Goal: Navigation & Orientation: Find specific page/section

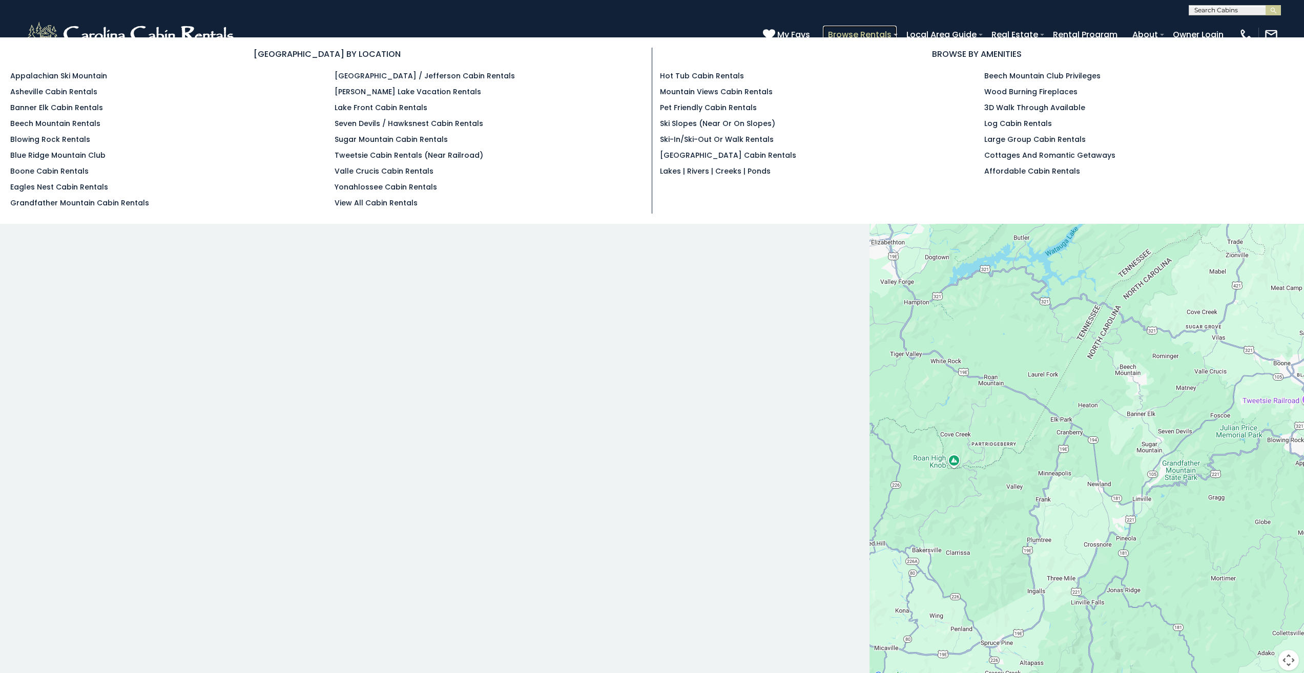
click at [838, 37] on link "Browse Rentals" at bounding box center [860, 35] width 74 height 18
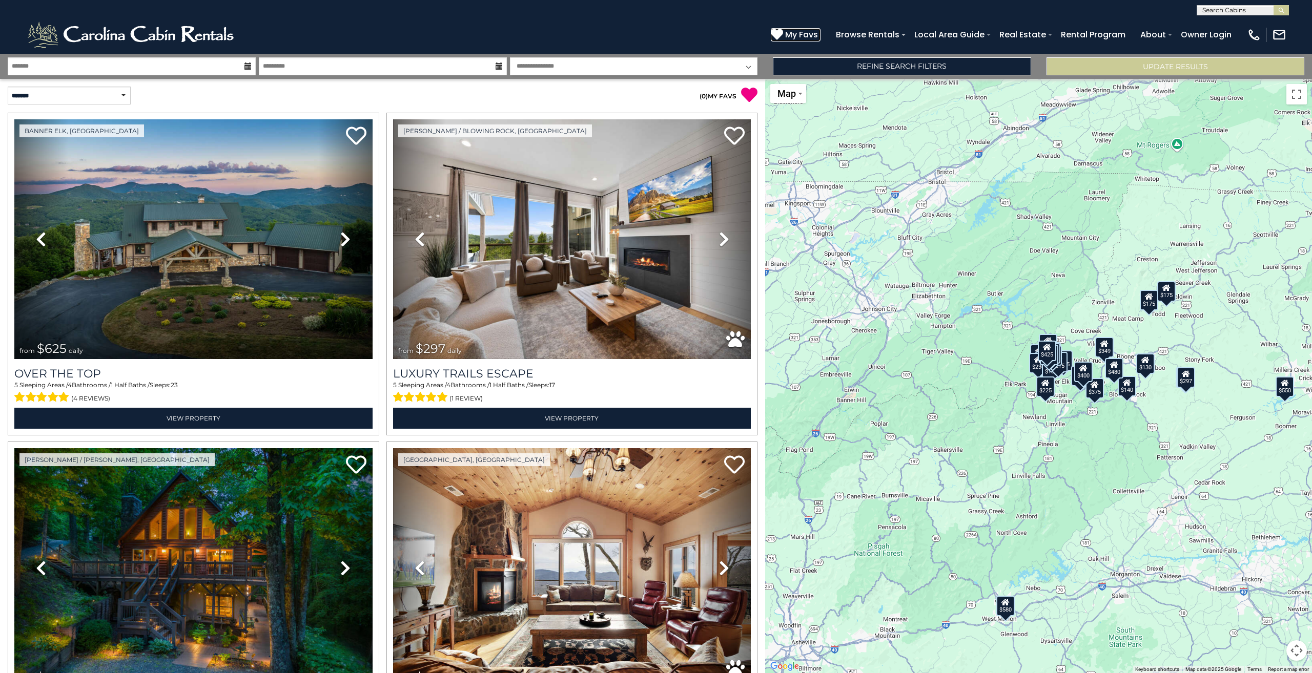
click at [800, 38] on span "My Favs" at bounding box center [801, 34] width 33 height 13
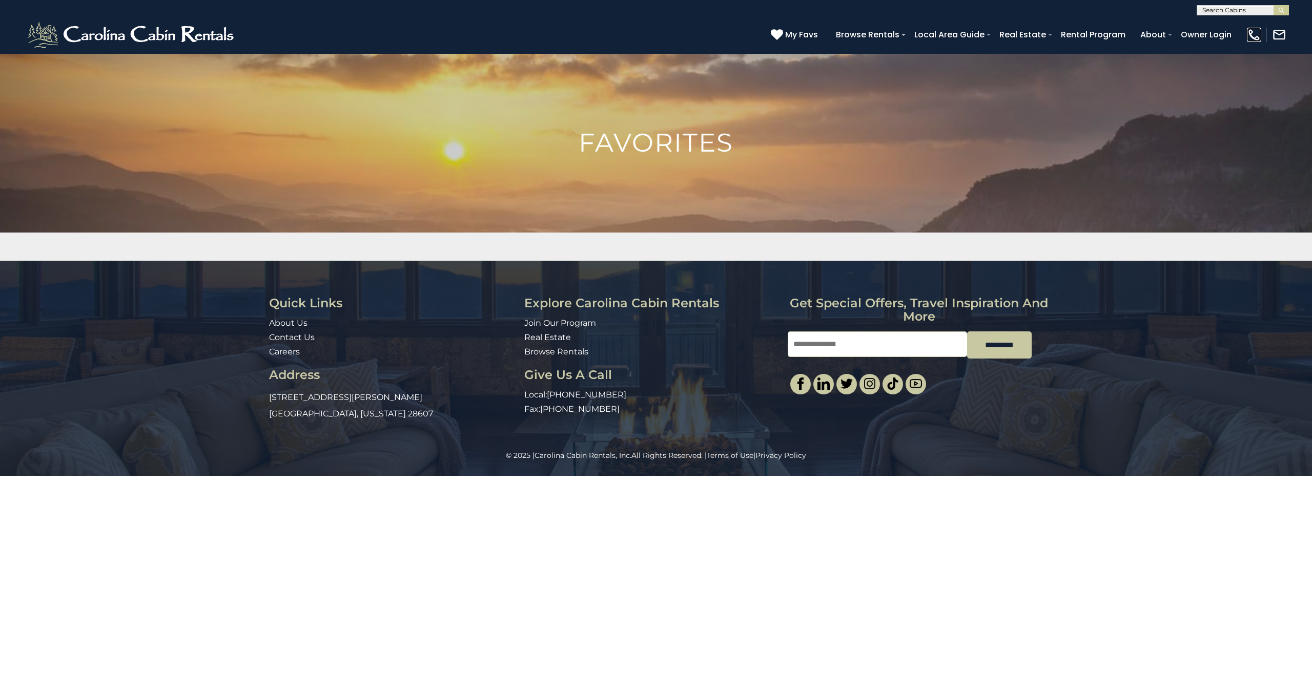
click at [1250, 32] on img at bounding box center [1254, 35] width 14 height 14
